Goal: Check status: Check status

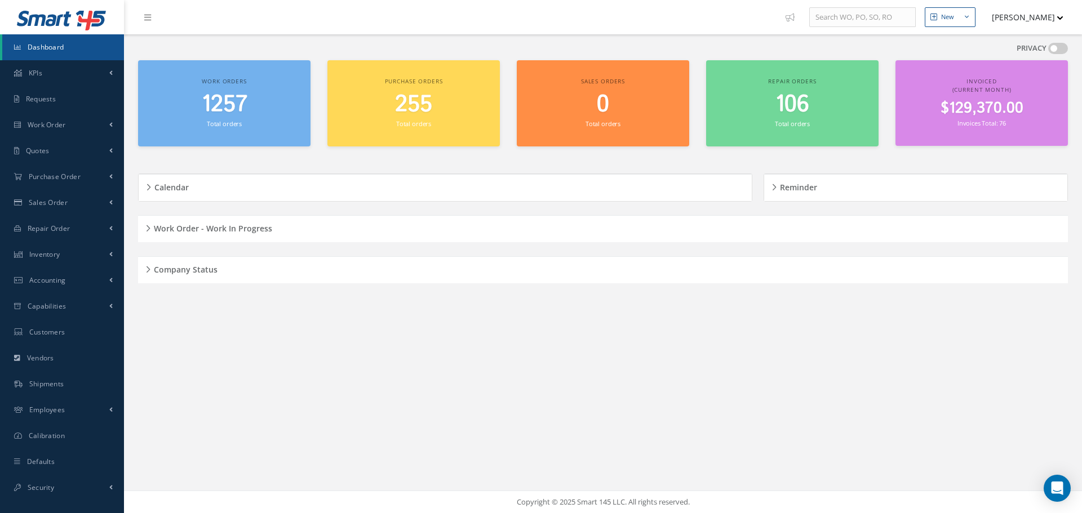
click at [138, 221] on div "Work Order - Work In Progress" at bounding box center [603, 228] width 930 height 17
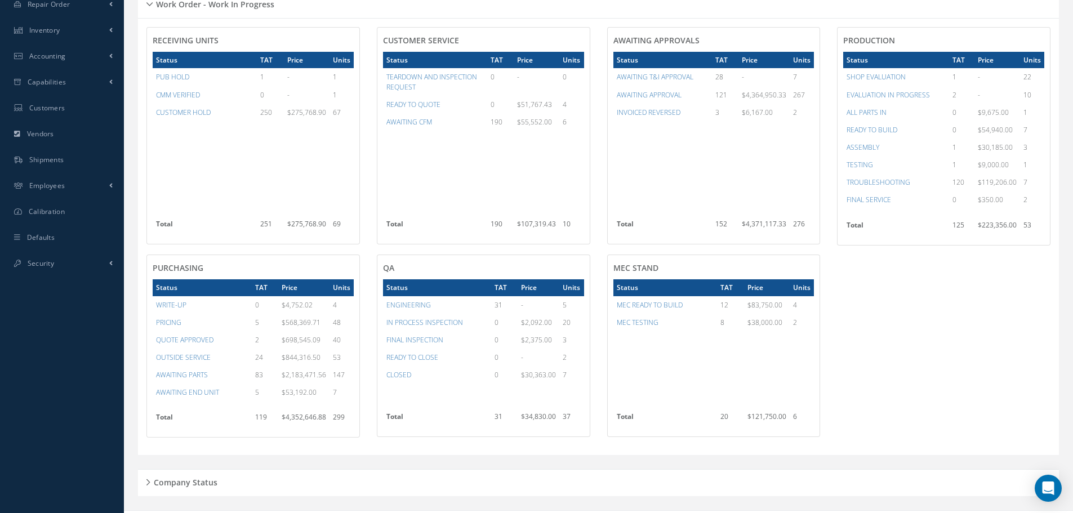
scroll to position [225, 0]
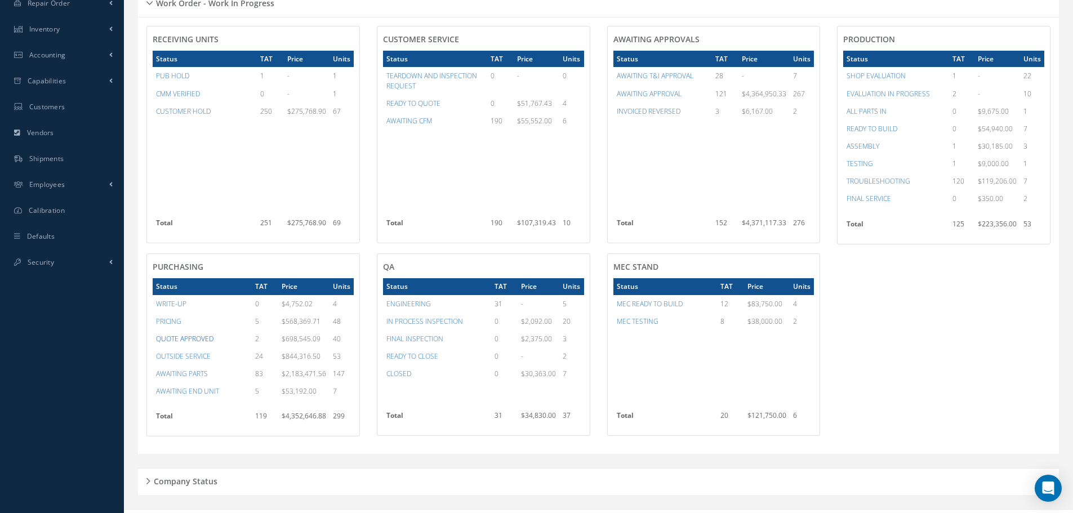
click at [190, 339] on a=8&excludeInternalCustomer=false&excludeInvoicedOrClosed=true&&filtersHidded"] "QUOTE APPROVED" at bounding box center [184, 339] width 57 height 10
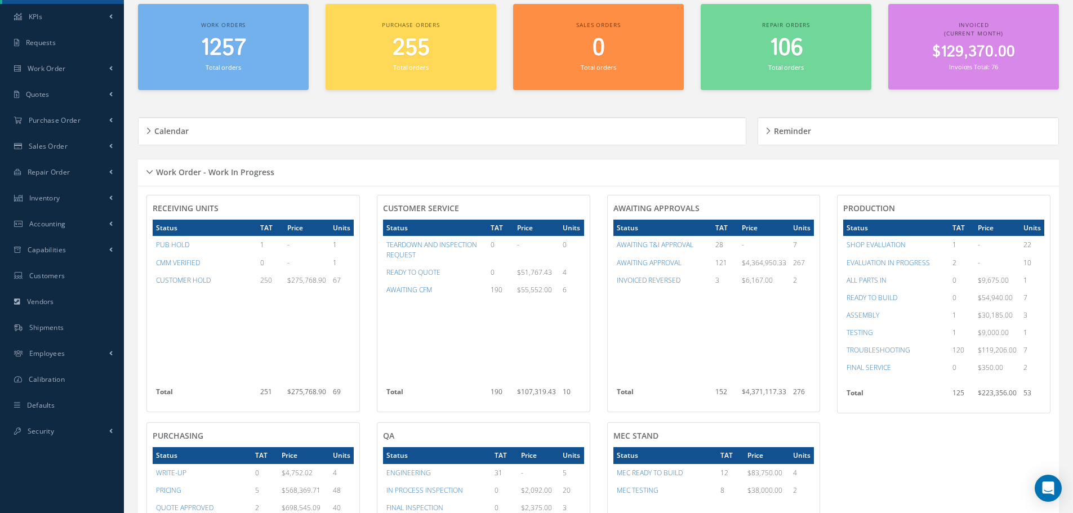
scroll to position [0, 0]
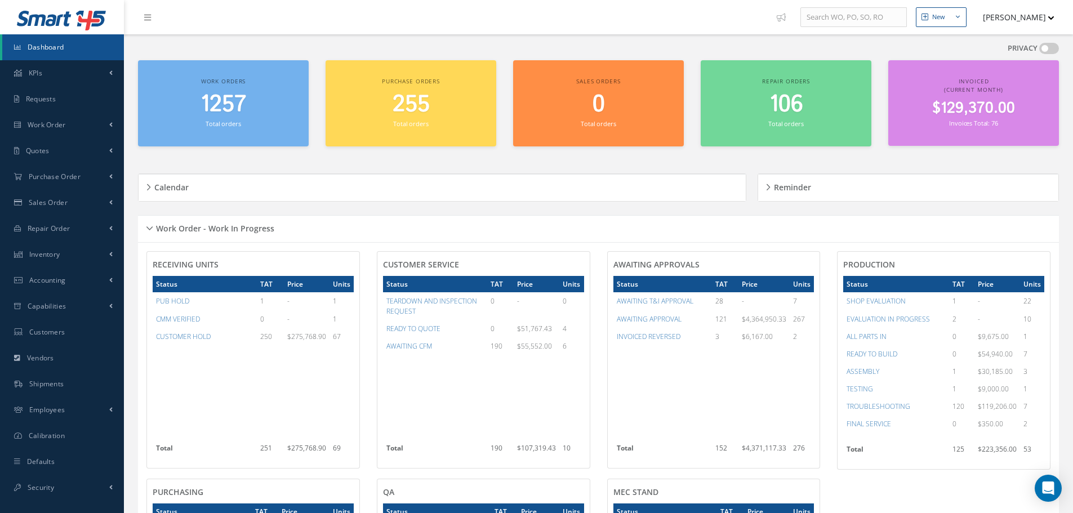
click at [150, 227] on div "Work Order - Work In Progress" at bounding box center [598, 228] width 921 height 17
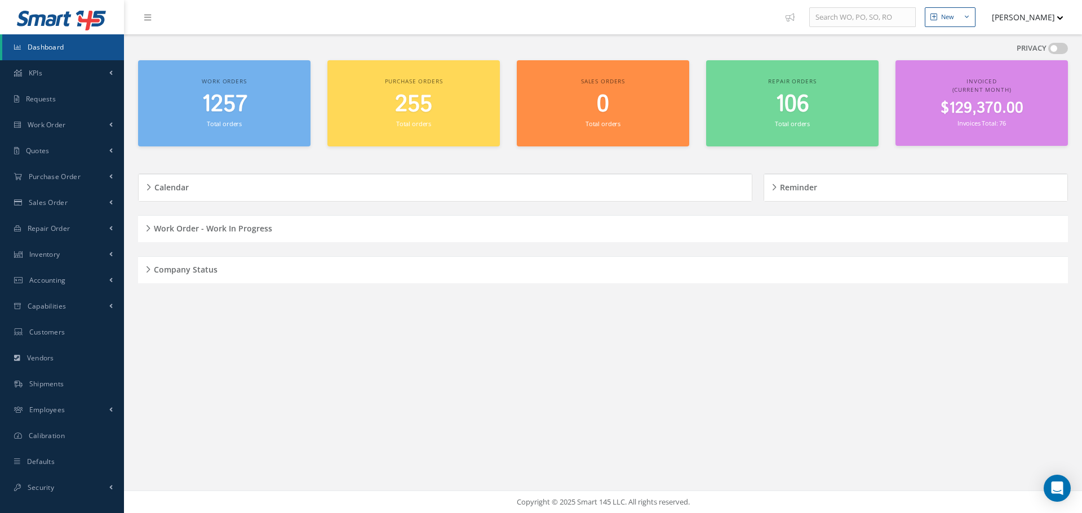
click at [150, 267] on h5 "Company Status" at bounding box center [183, 268] width 67 height 14
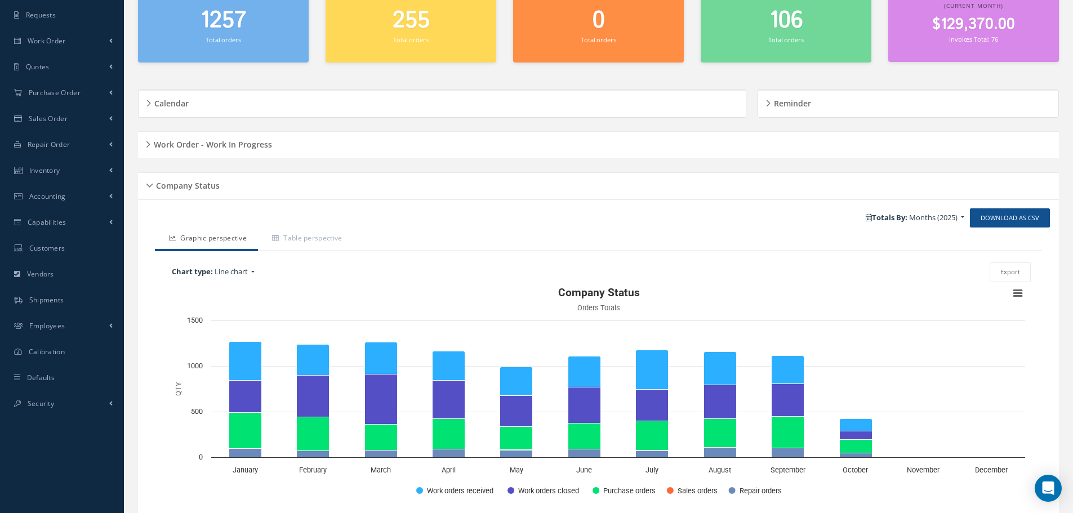
scroll to position [135, 0]
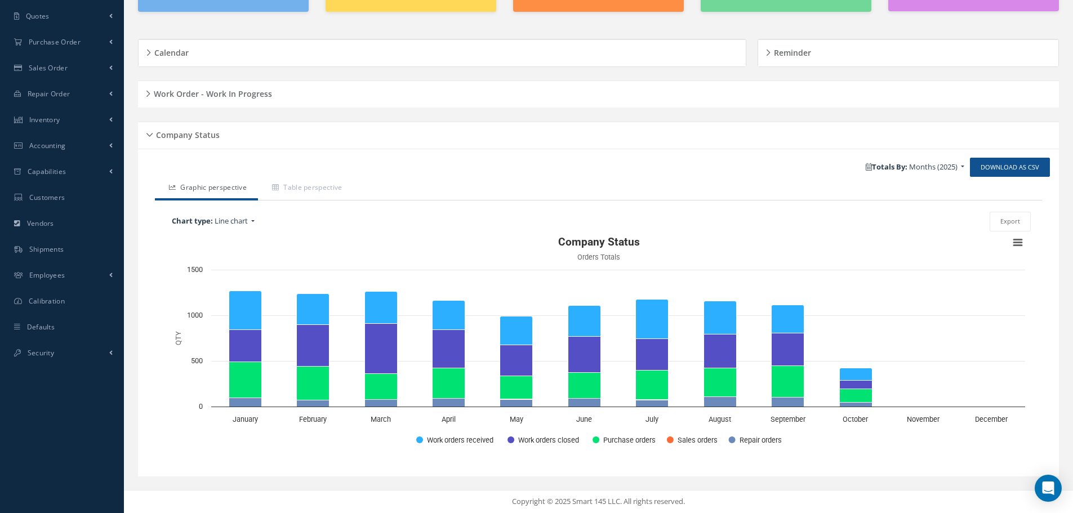
click at [149, 132] on div "Company Status" at bounding box center [598, 135] width 921 height 17
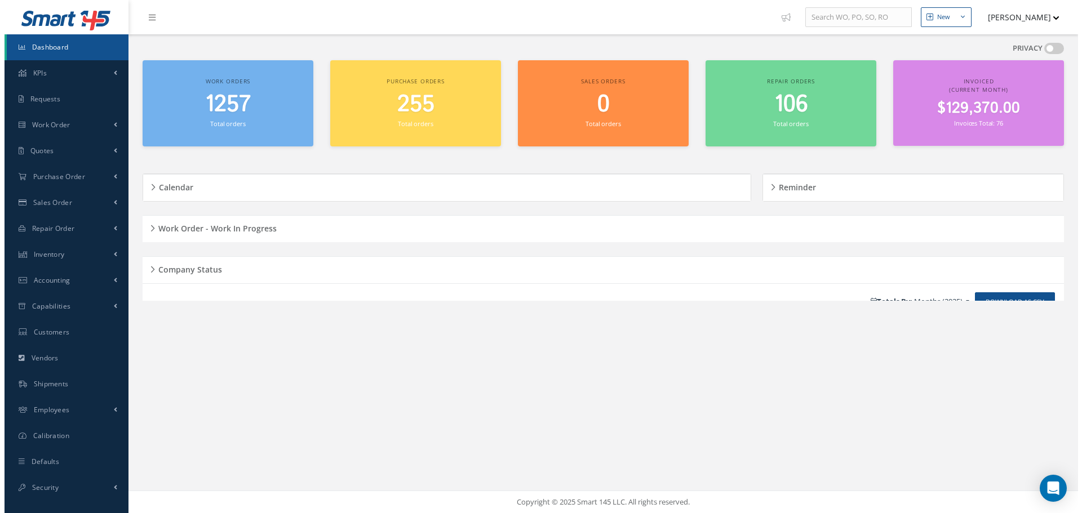
scroll to position [0, 0]
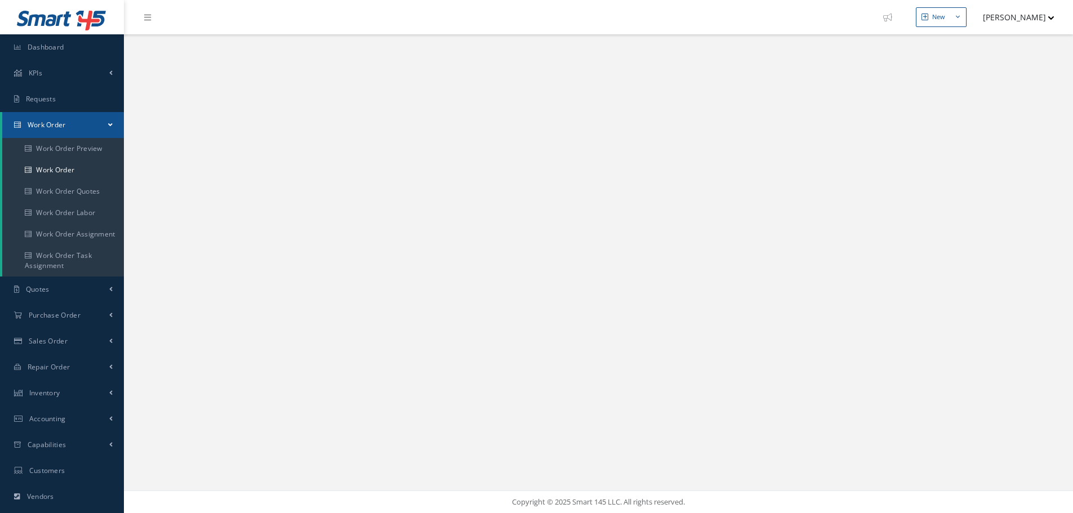
select select "25"
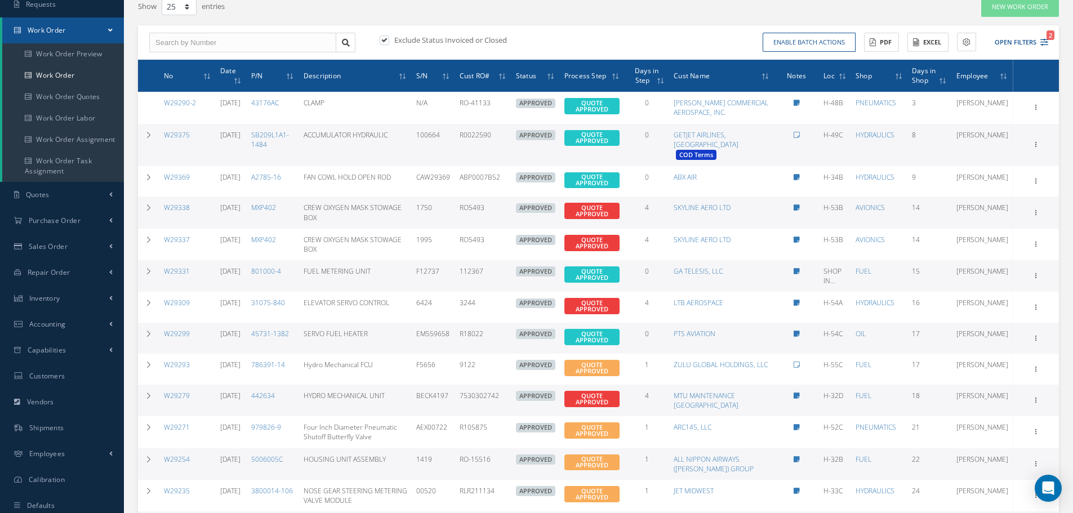
scroll to position [113, 0]
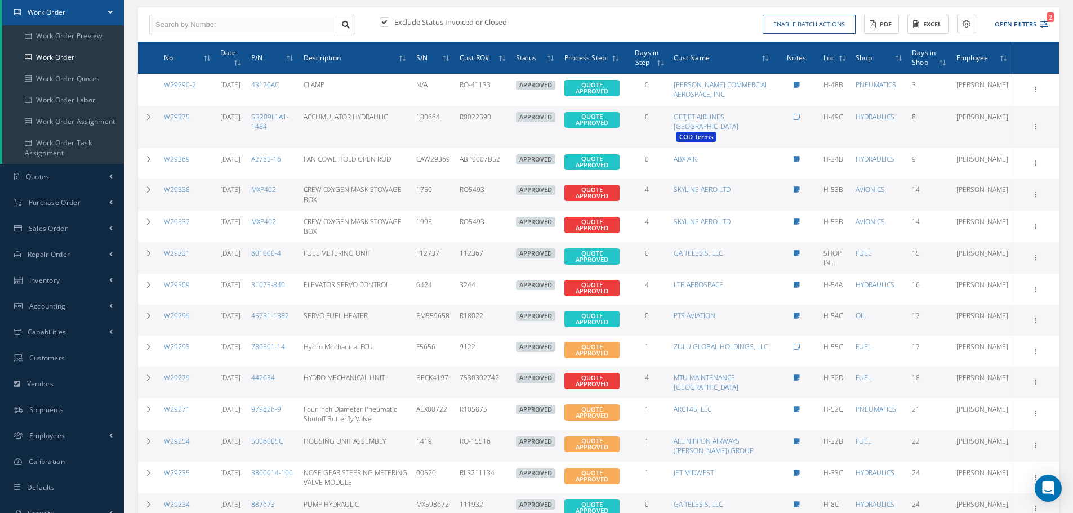
click at [664, 65] on icon at bounding box center [662, 63] width 3 height 7
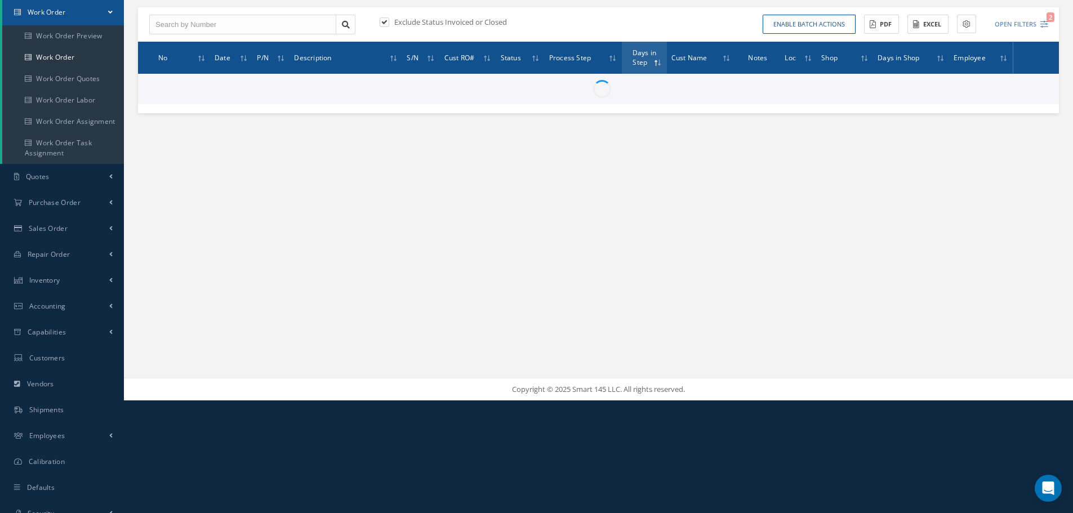
click at [390, 139] on div "New New Work Order New Purchase Order New Customer Quote New Sales Order New Re…" at bounding box center [598, 143] width 949 height 513
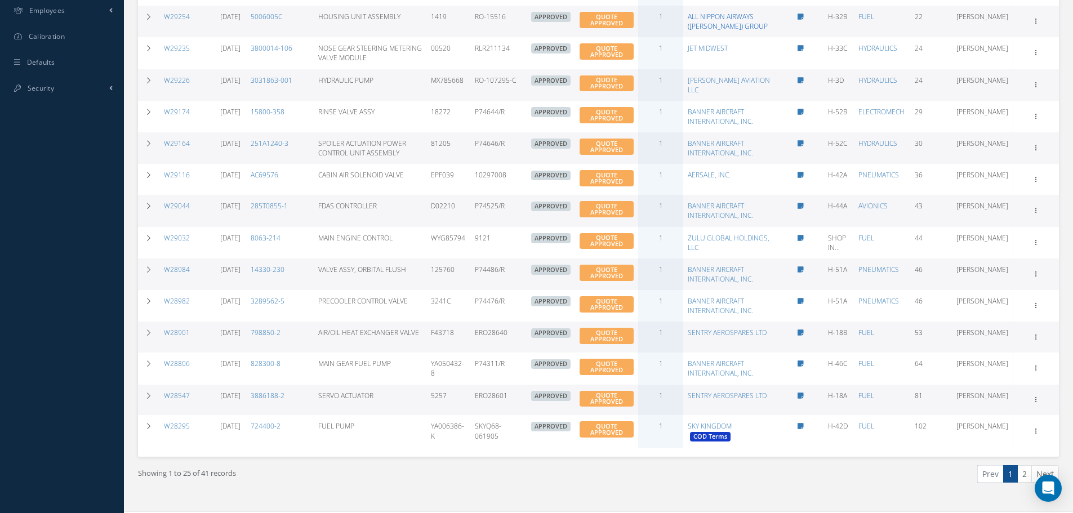
scroll to position [551, 0]
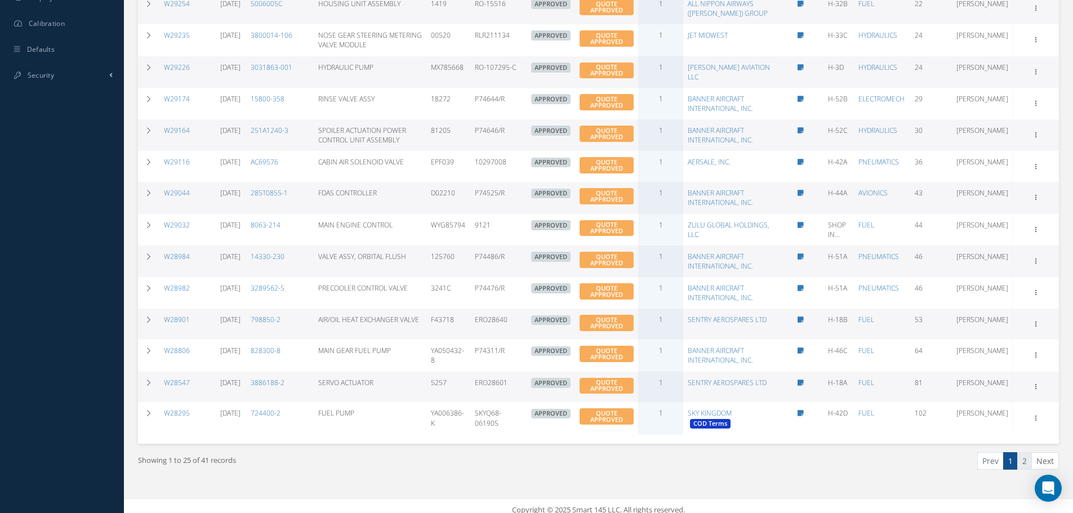
click at [1025, 452] on link "2" at bounding box center [1025, 460] width 15 height 17
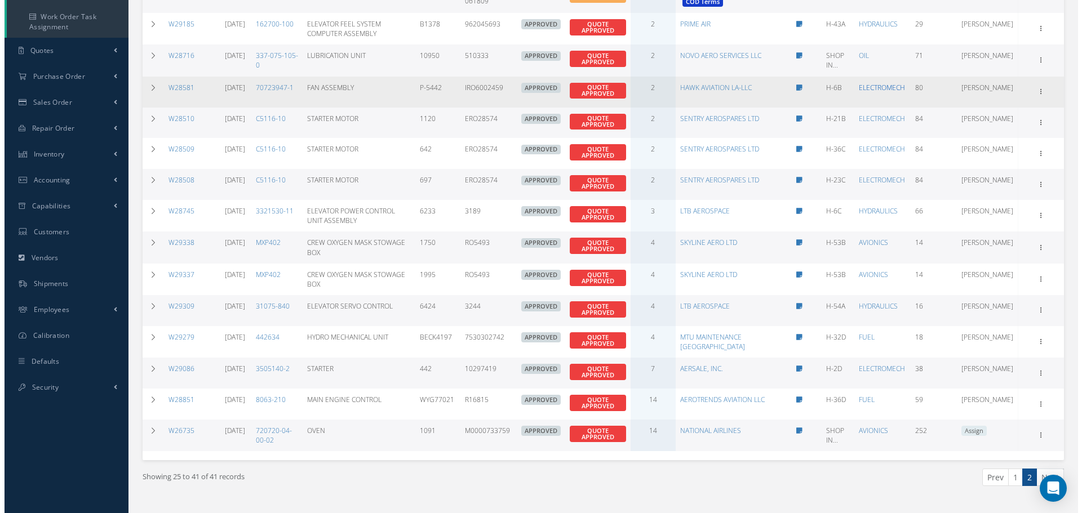
scroll to position [267, 0]
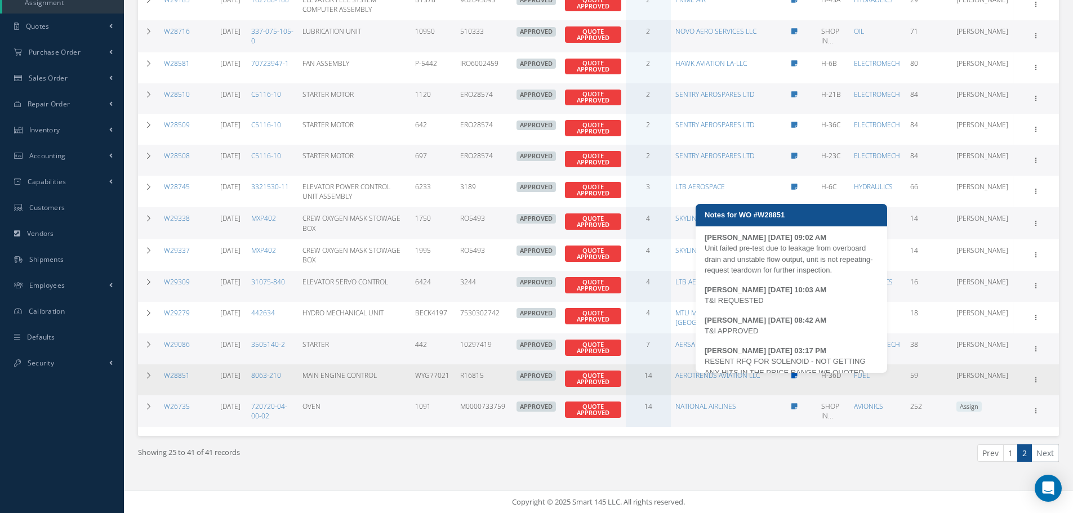
click at [792, 375] on icon at bounding box center [795, 375] width 6 height 7
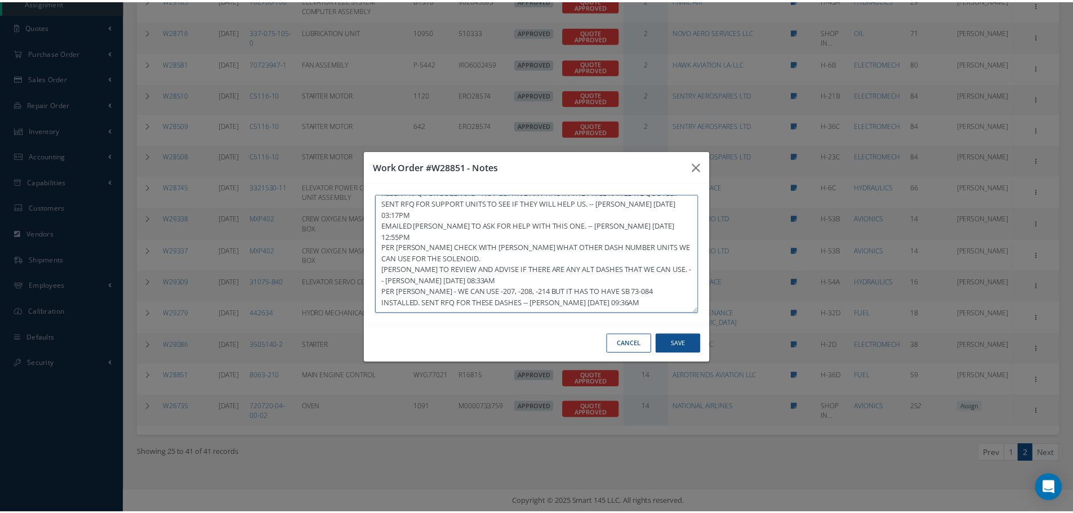
scroll to position [77, 0]
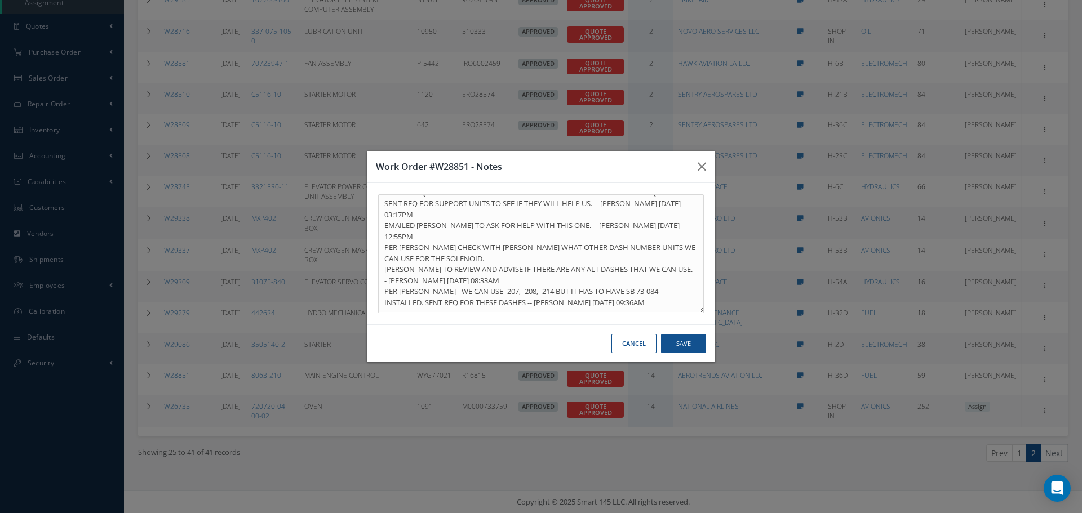
click at [628, 345] on button "Cancel" at bounding box center [633, 344] width 45 height 20
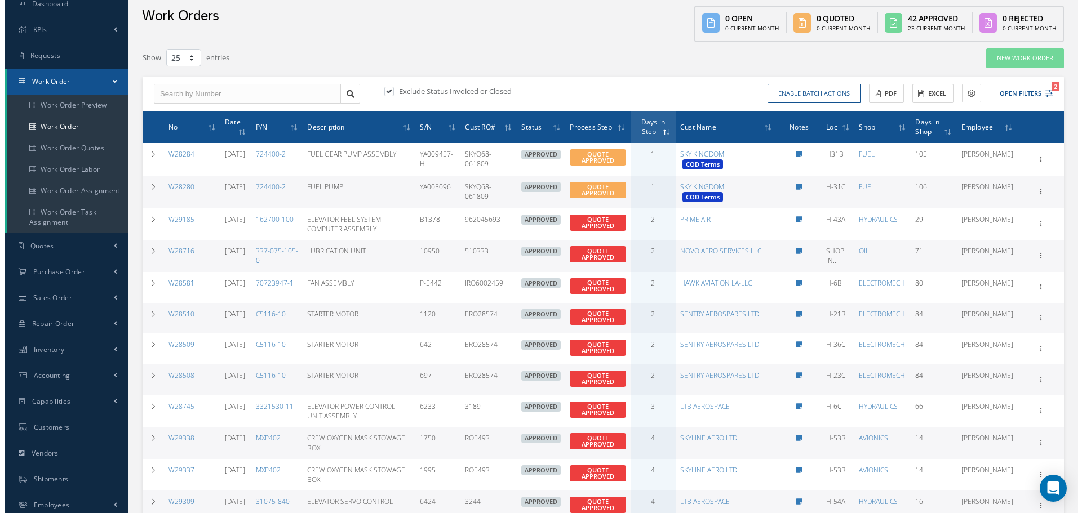
scroll to position [41, 0]
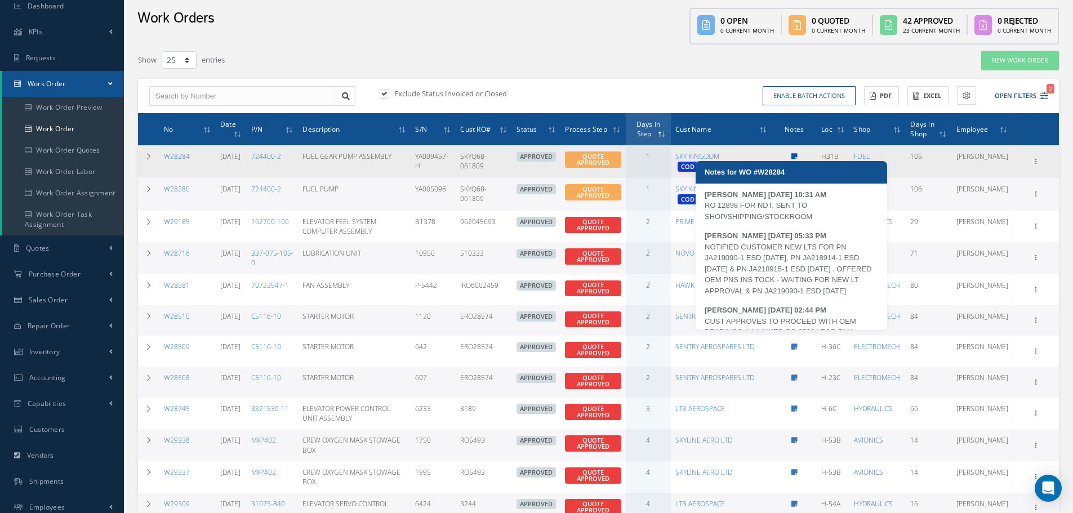
click at [792, 158] on icon at bounding box center [795, 156] width 6 height 7
type textarea "RO 12898 FOR NDT, SENT TO SHOP/SHIPPING/STOCKROOM -- [PERSON_NAME] [DATE] 10:31…"
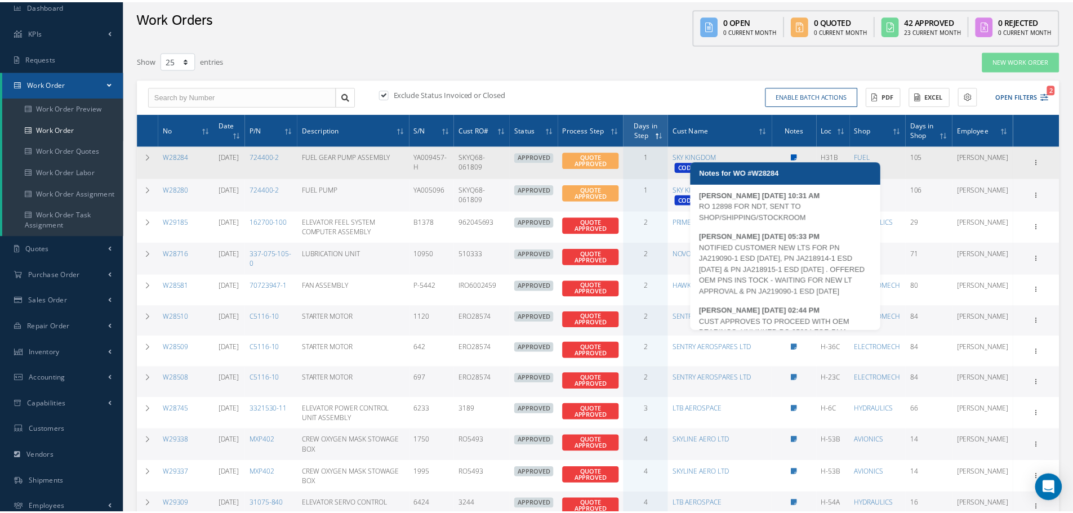
scroll to position [0, 0]
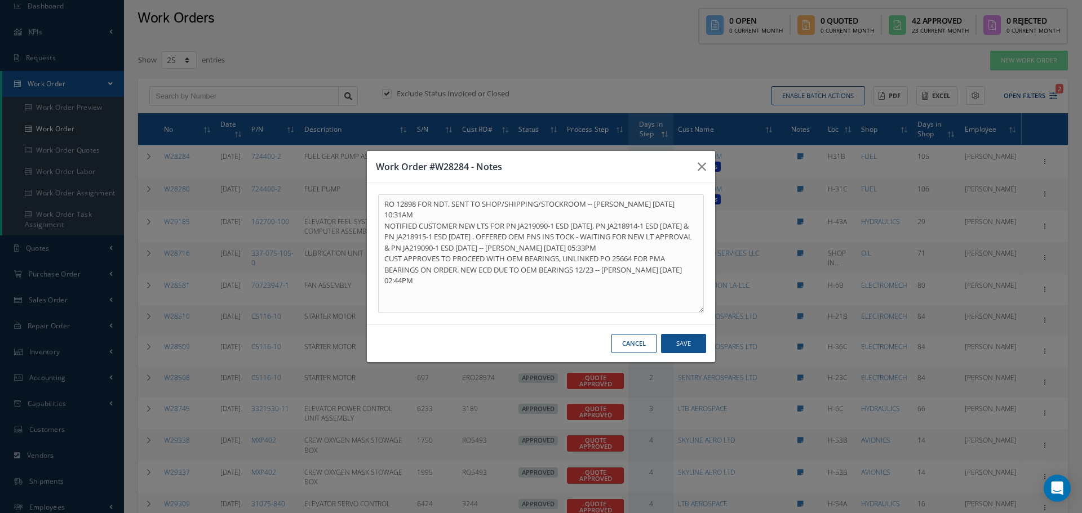
click at [629, 340] on button "Cancel" at bounding box center [633, 344] width 45 height 20
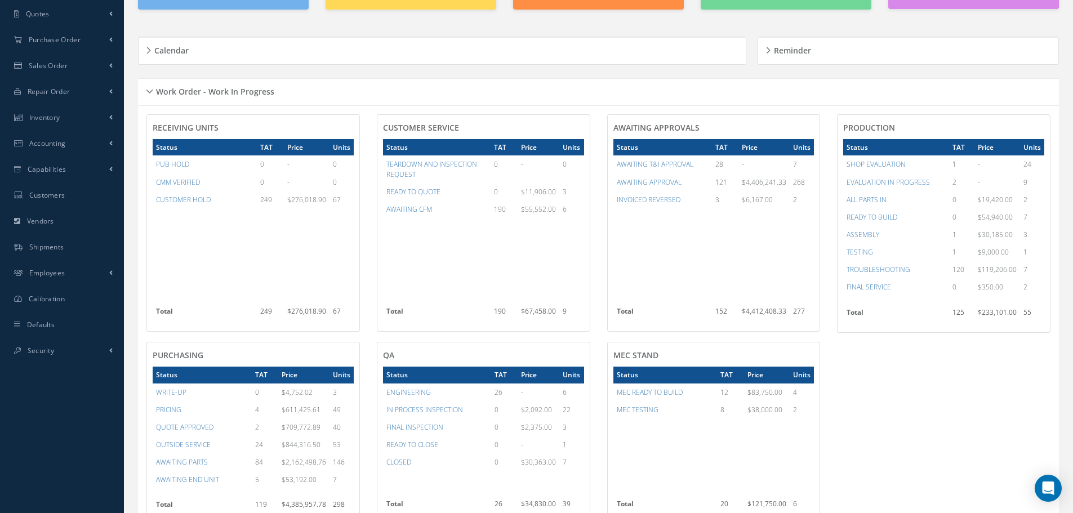
scroll to position [75, 0]
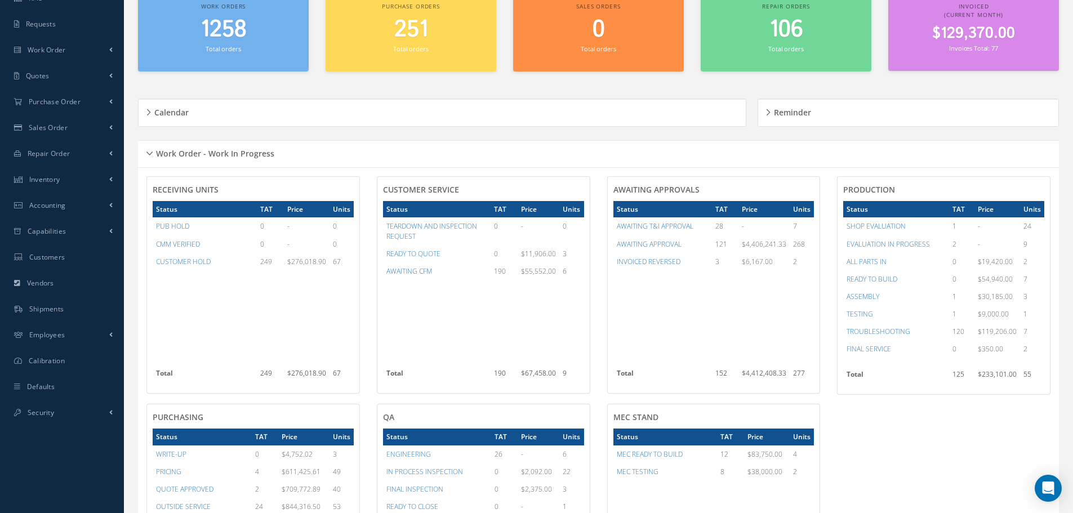
click at [154, 150] on h5 "Work Order - Work In Progress" at bounding box center [214, 152] width 122 height 14
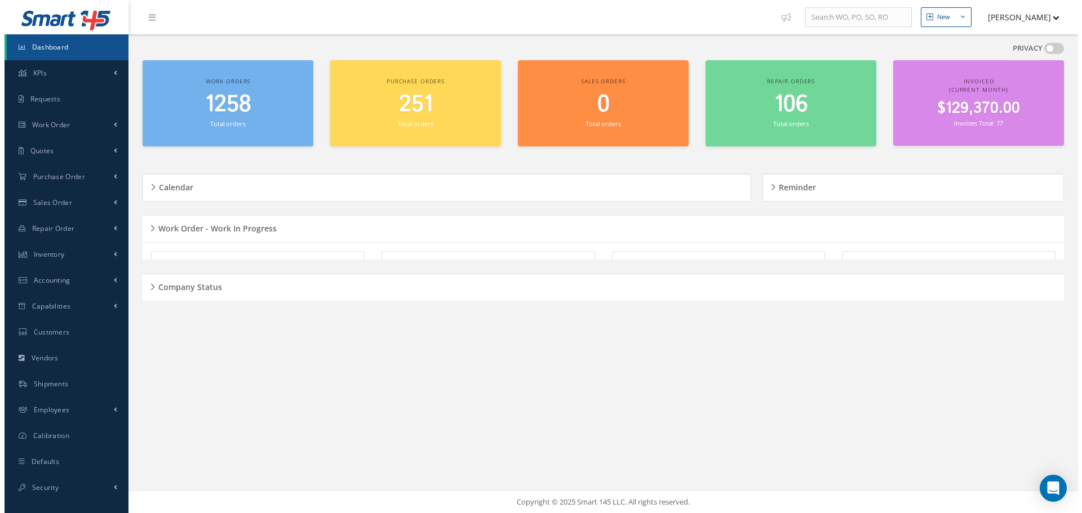
scroll to position [0, 0]
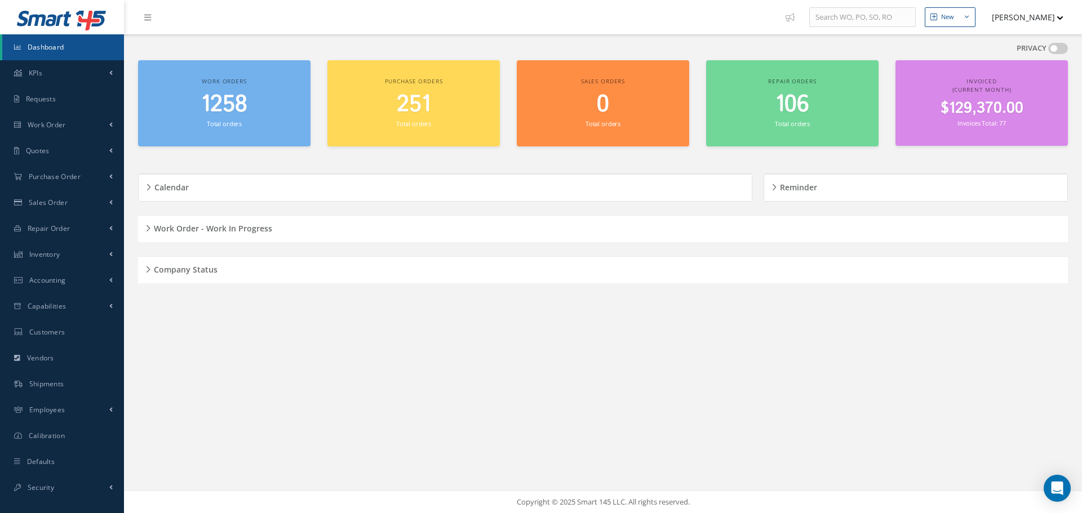
click at [155, 269] on h5 "Company Status" at bounding box center [183, 268] width 67 height 14
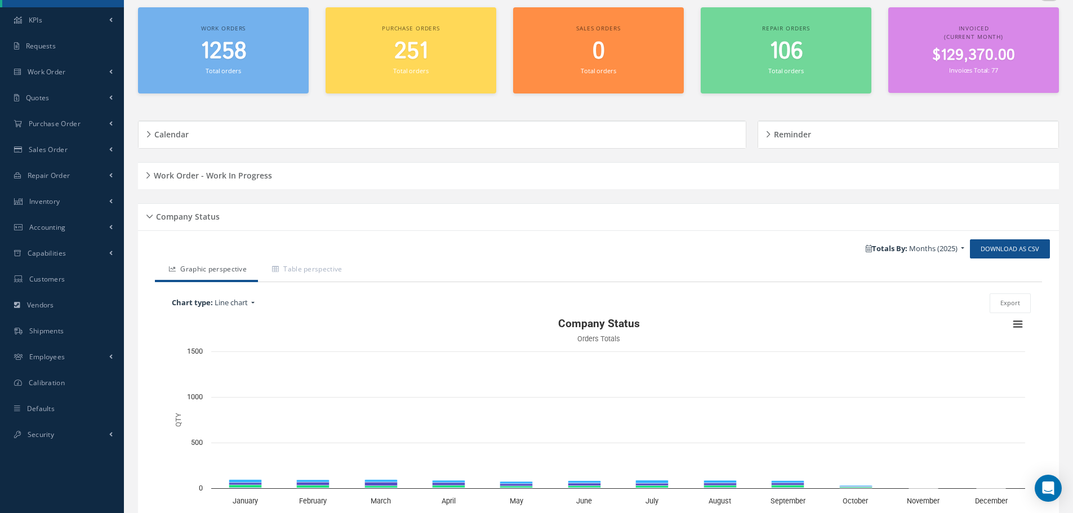
scroll to position [135, 0]
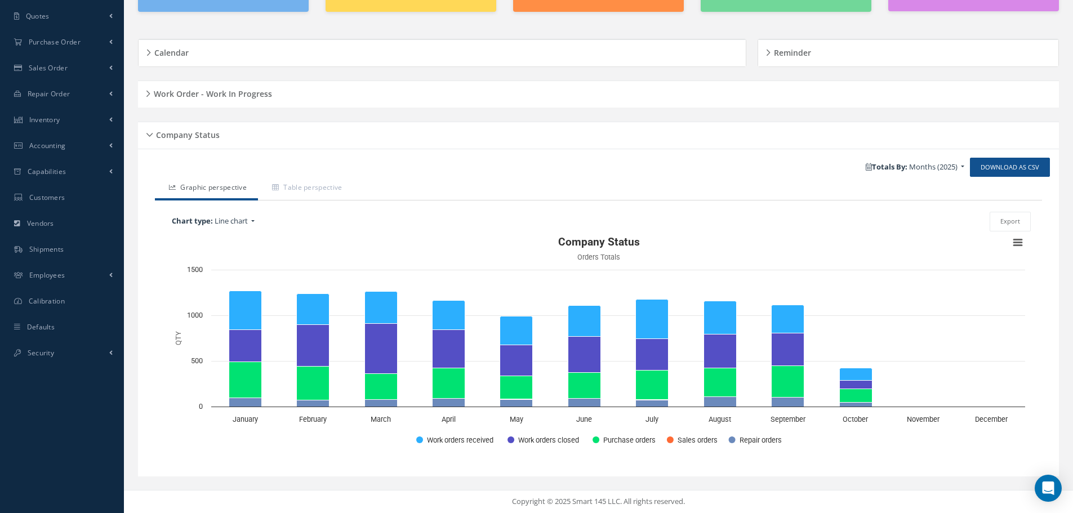
click at [149, 136] on div "Company Status" at bounding box center [598, 135] width 921 height 17
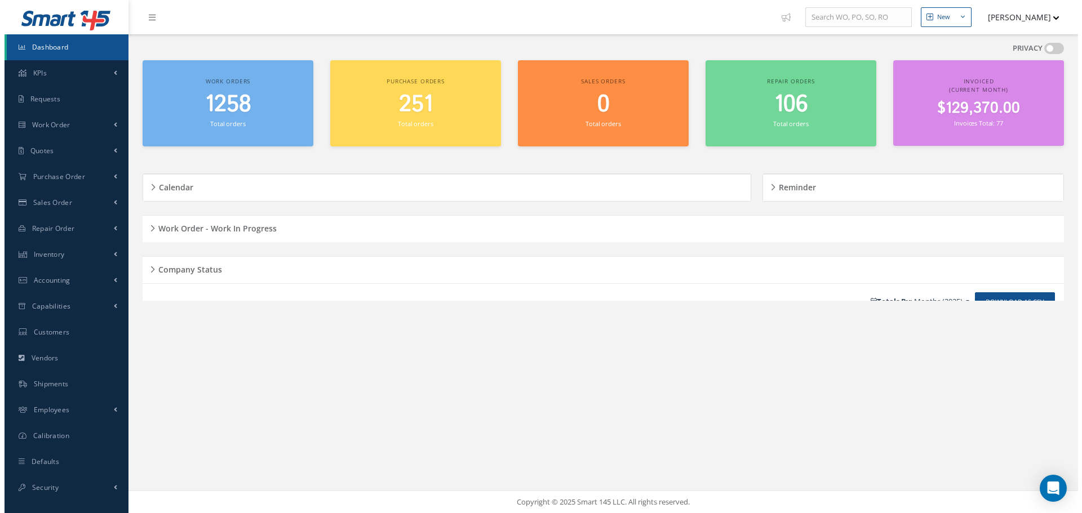
scroll to position [0, 0]
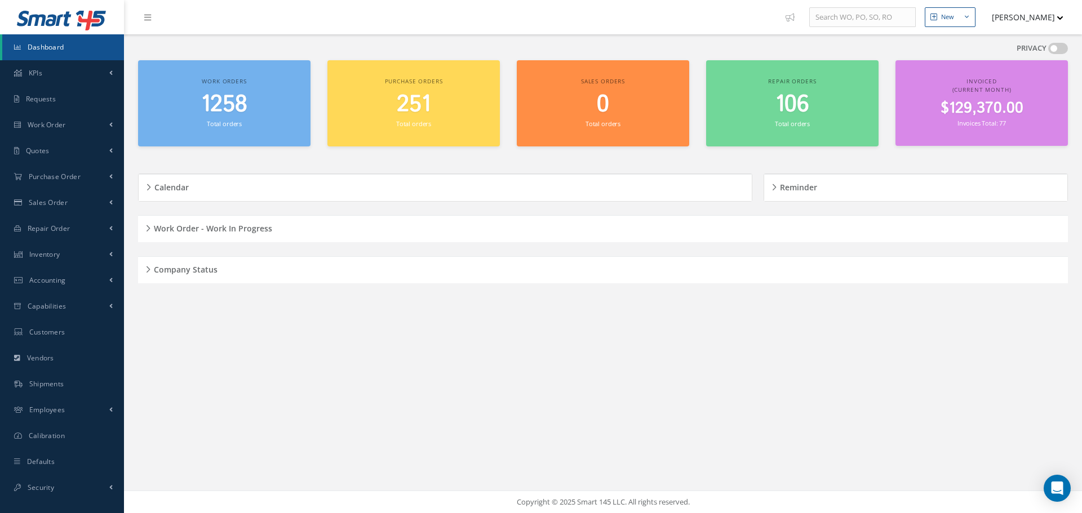
click at [370, 378] on div "New New Work Order New Purchase Order New Customer Quote New Sales Order New Re…" at bounding box center [603, 256] width 958 height 513
